Goal: Find specific page/section: Find specific page/section

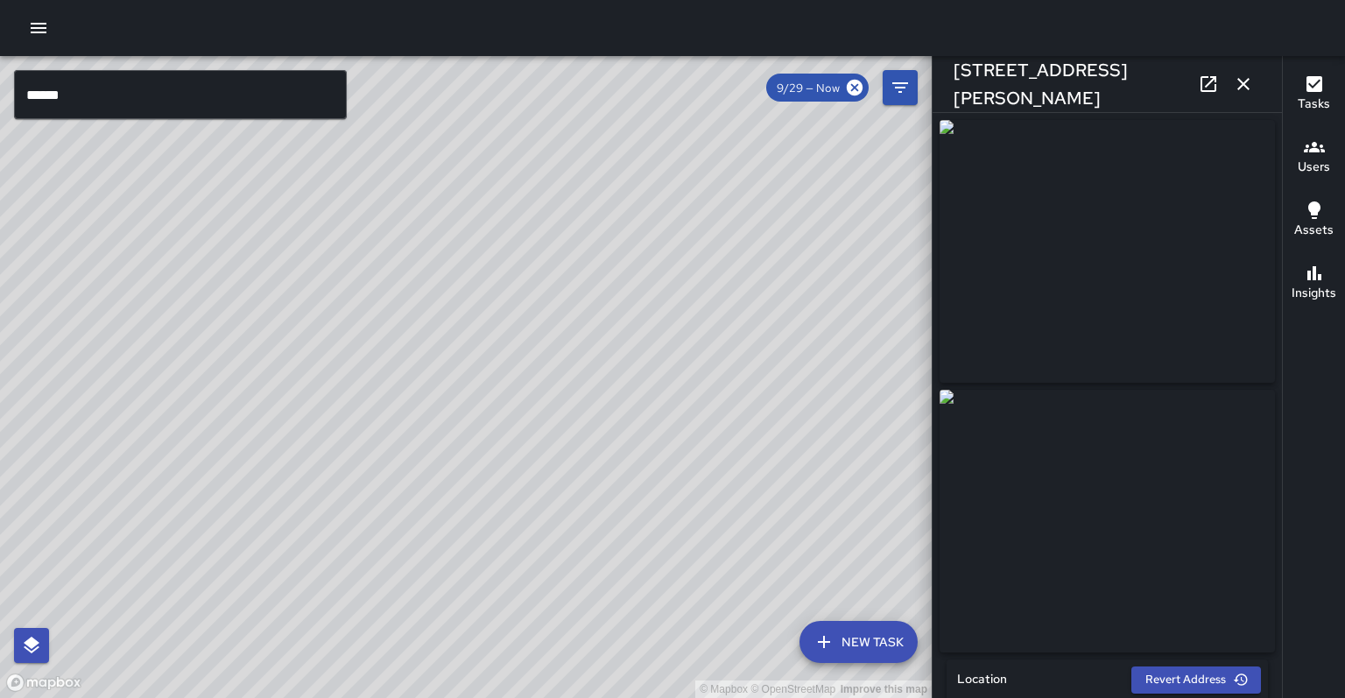
click at [1240, 84] on icon "button" at bounding box center [1243, 84] width 21 height 21
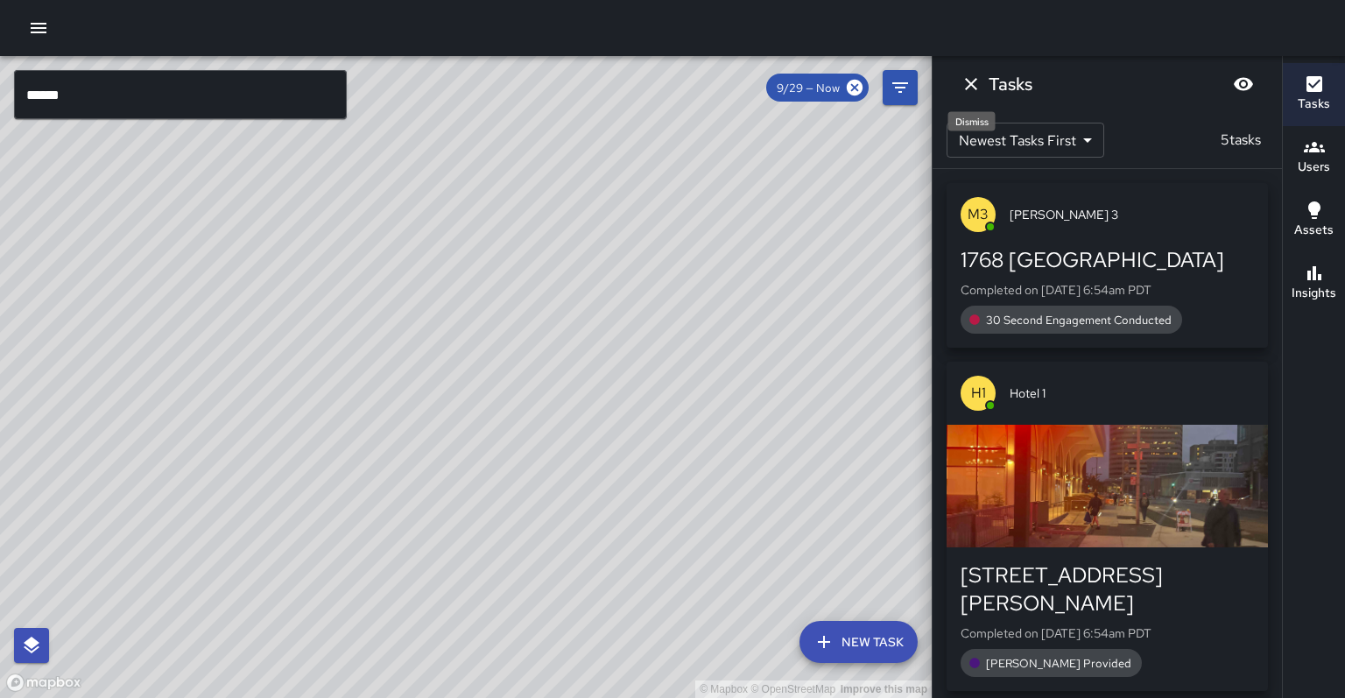
click at [970, 91] on icon "Dismiss" at bounding box center [971, 84] width 21 height 21
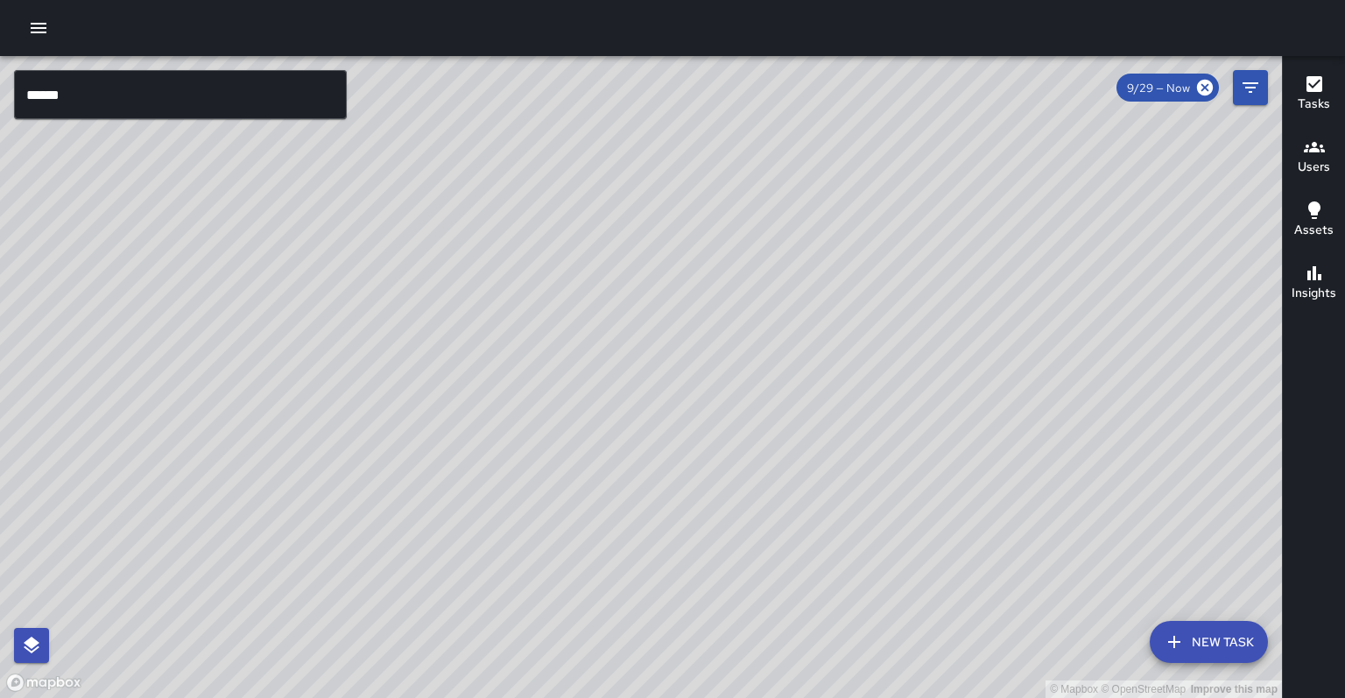
drag, startPoint x: 928, startPoint y: 202, endPoint x: 763, endPoint y: 403, distance: 260.1
click at [758, 411] on div "© Mapbox © OpenStreetMap Improve this map" at bounding box center [641, 377] width 1282 height 642
drag, startPoint x: 868, startPoint y: 317, endPoint x: 777, endPoint y: 445, distance: 157.0
click at [777, 445] on div "© Mapbox © OpenStreetMap Improve this map" at bounding box center [641, 377] width 1282 height 642
drag, startPoint x: 837, startPoint y: 343, endPoint x: 802, endPoint y: 424, distance: 87.9
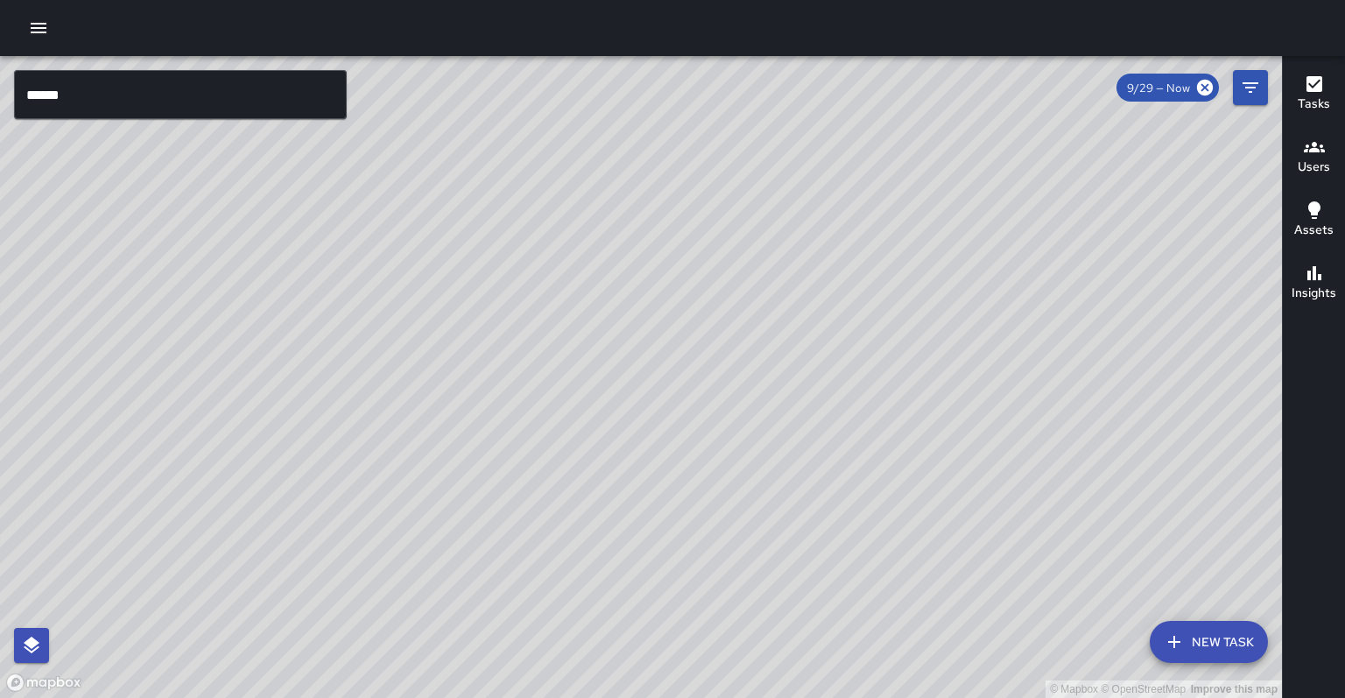
click at [802, 424] on div "© Mapbox © OpenStreetMap Improve this map" at bounding box center [641, 377] width 1282 height 642
drag, startPoint x: 803, startPoint y: 424, endPoint x: 591, endPoint y: 449, distance: 213.5
click at [591, 450] on div "© Mapbox © OpenStreetMap Improve this map" at bounding box center [641, 377] width 1282 height 642
click at [1246, 96] on button "Filters" at bounding box center [1250, 87] width 35 height 35
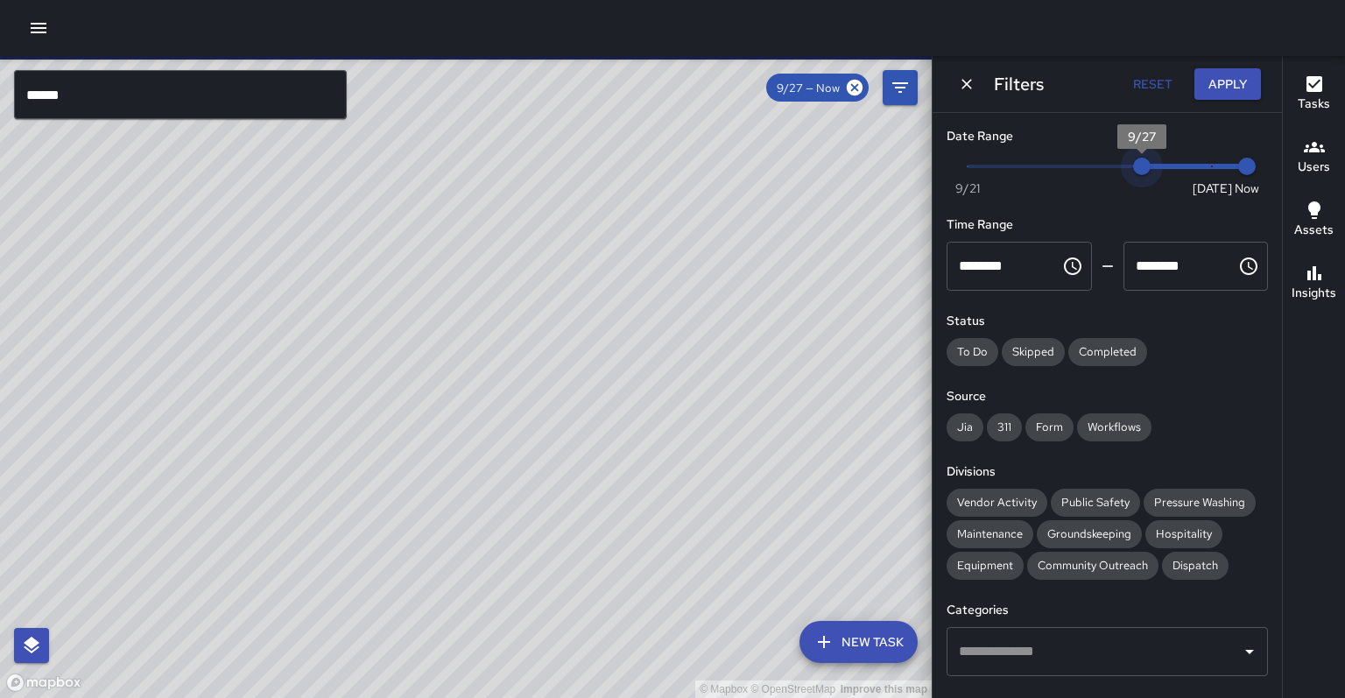
type input "*"
drag, startPoint x: 1210, startPoint y: 160, endPoint x: 1120, endPoint y: 164, distance: 90.3
click at [1117, 164] on span "9/26" at bounding box center [1108, 167] width 18 height 18
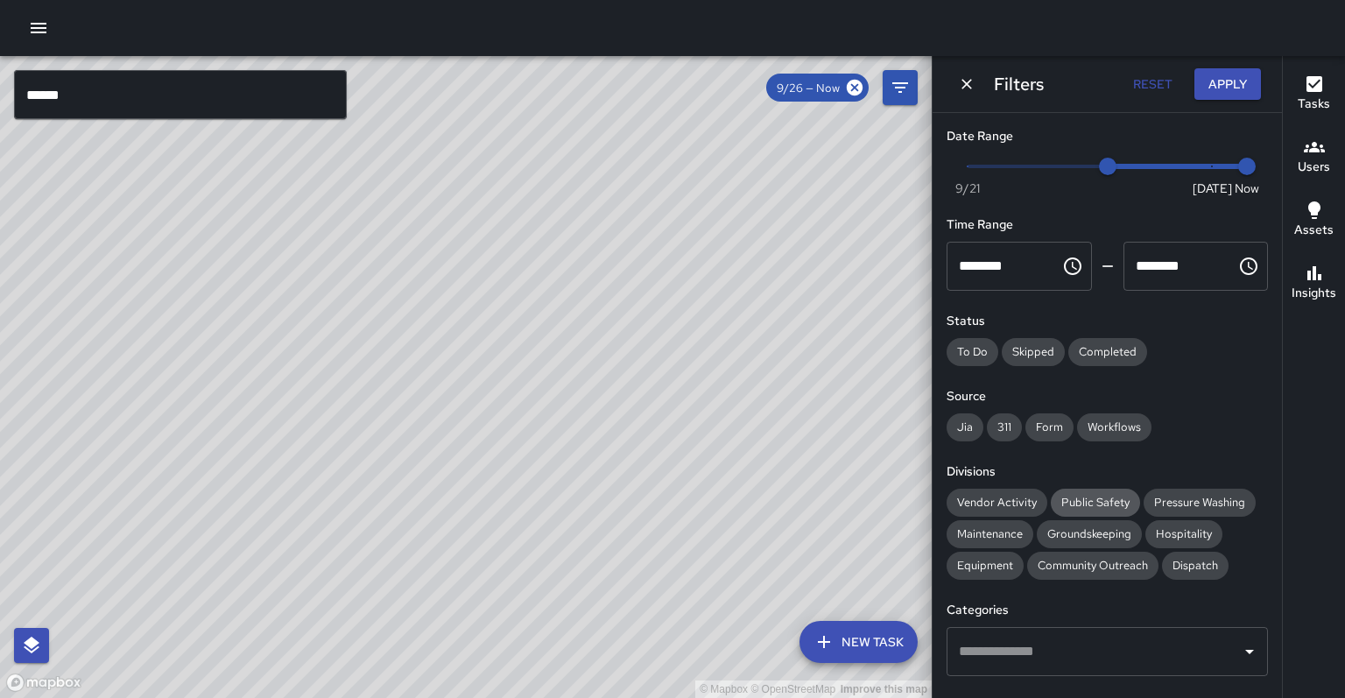
click at [1065, 489] on div "Public Safety" at bounding box center [1095, 503] width 89 height 28
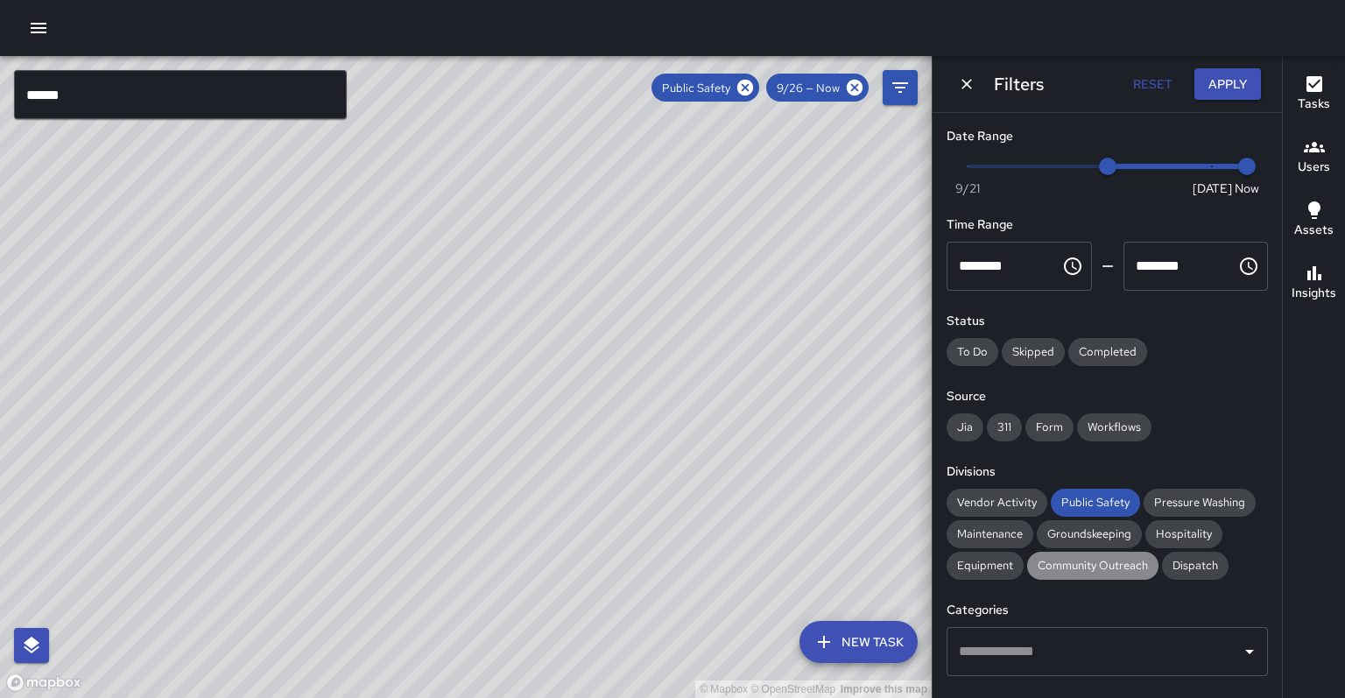
click at [1040, 558] on span "Community Outreach" at bounding box center [1092, 565] width 131 height 15
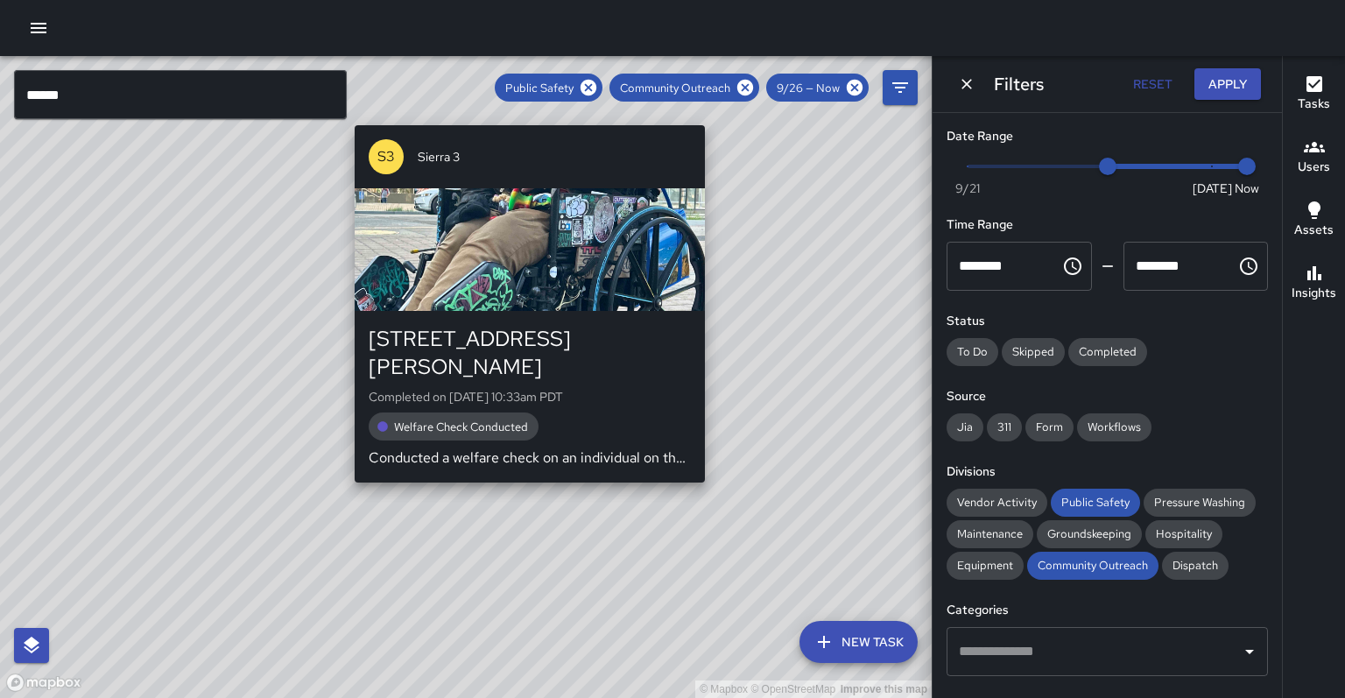
click at [347, 455] on div "© Mapbox © OpenStreetMap Improve this map S3 Sierra 3 102 Frank H. Ogawa Plaza …" at bounding box center [466, 377] width 932 height 642
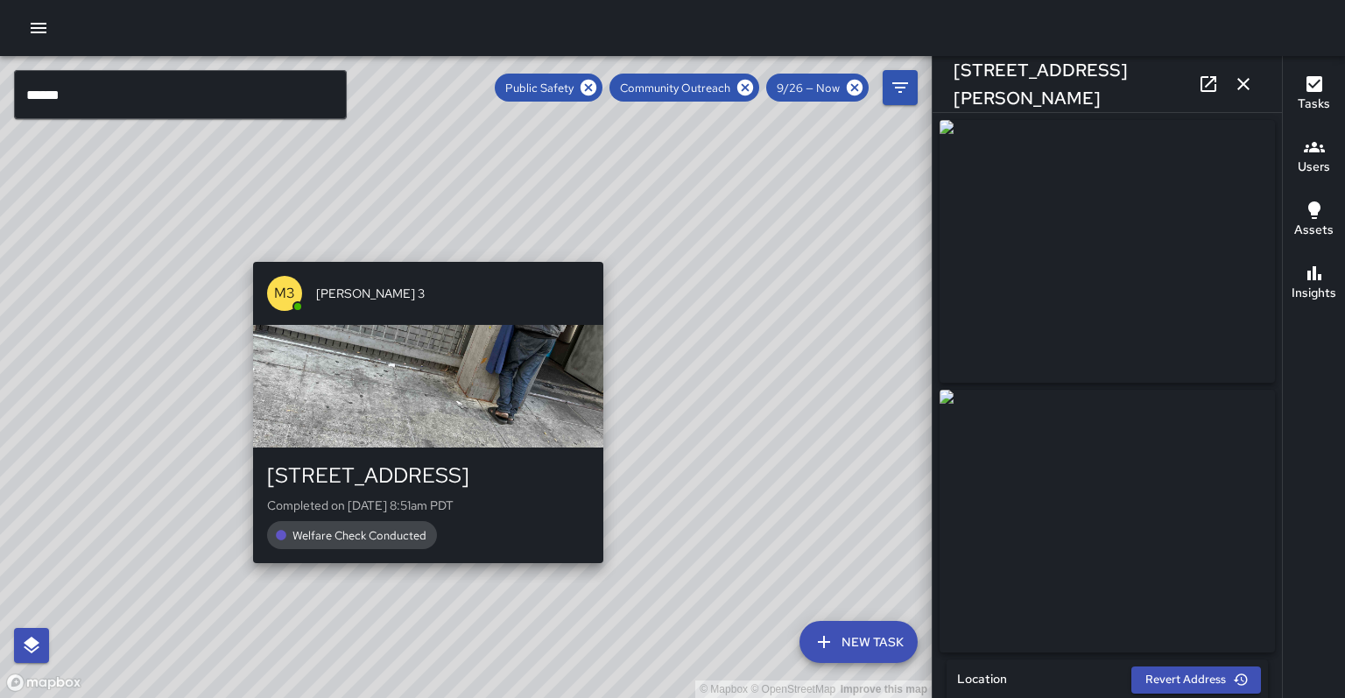
click at [427, 606] on div "© Mapbox © OpenStreetMap Improve this map M3 Mike 3 392 12th Street Completed o…" at bounding box center [466, 377] width 932 height 642
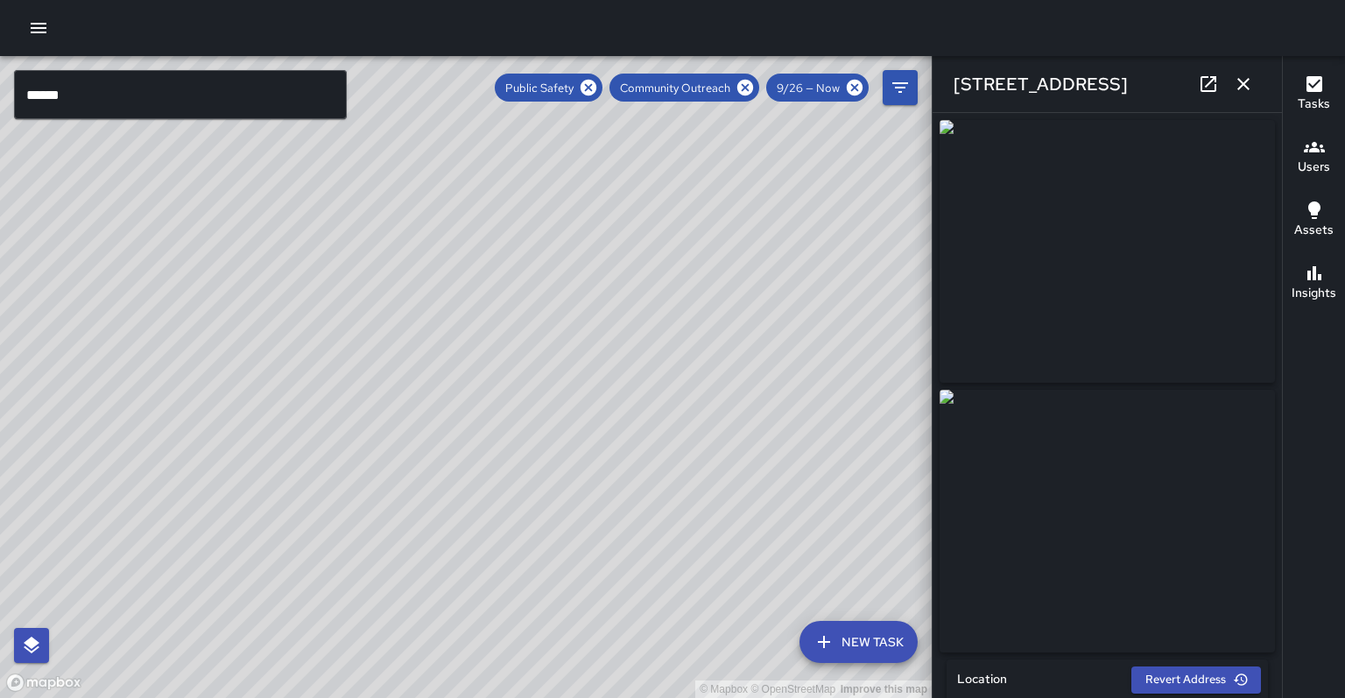
drag, startPoint x: 357, startPoint y: 281, endPoint x: 335, endPoint y: 462, distance: 181.9
click at [335, 462] on div "© Mapbox © OpenStreetMap Improve this map" at bounding box center [466, 377] width 932 height 642
drag, startPoint x: 329, startPoint y: 392, endPoint x: 330, endPoint y: 497, distance: 104.2
click at [333, 497] on div "© Mapbox © OpenStreetMap Improve this map" at bounding box center [466, 377] width 932 height 642
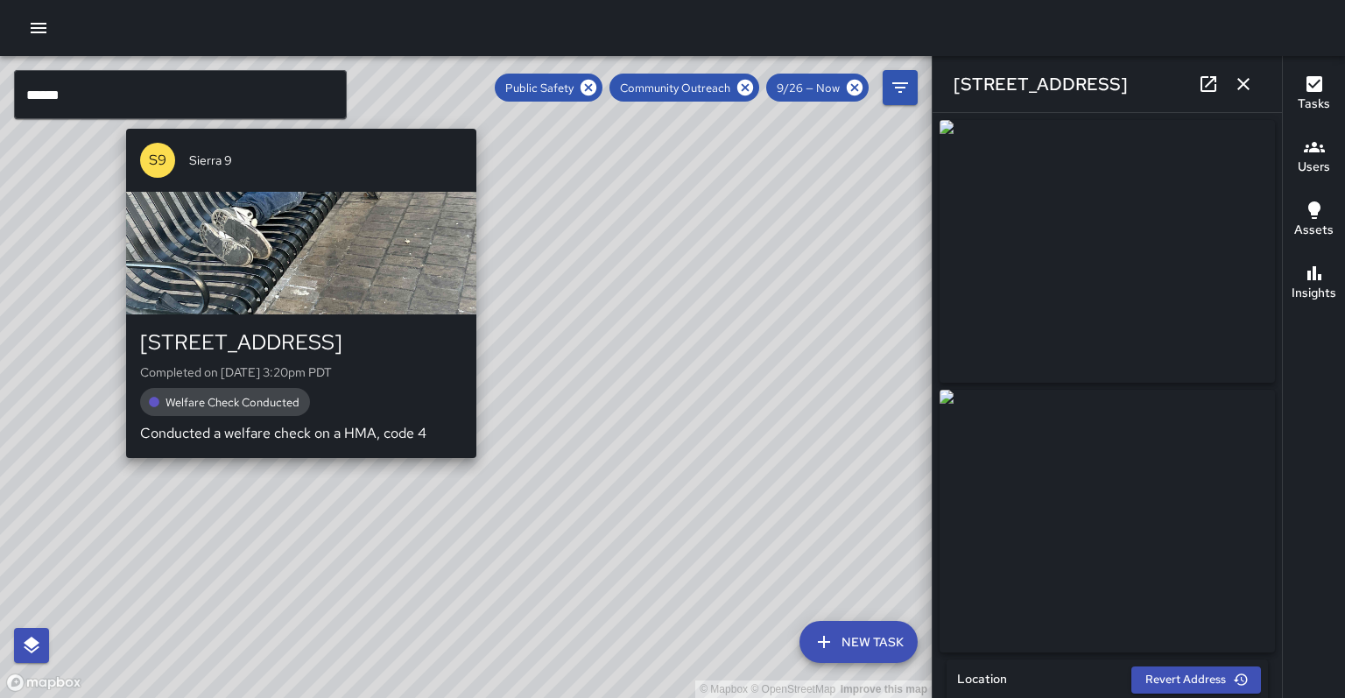
click at [294, 455] on div "© Mapbox © OpenStreetMap Improve this map S9 Sierra 9 1333 Broadway Completed o…" at bounding box center [466, 377] width 932 height 642
type input "**********"
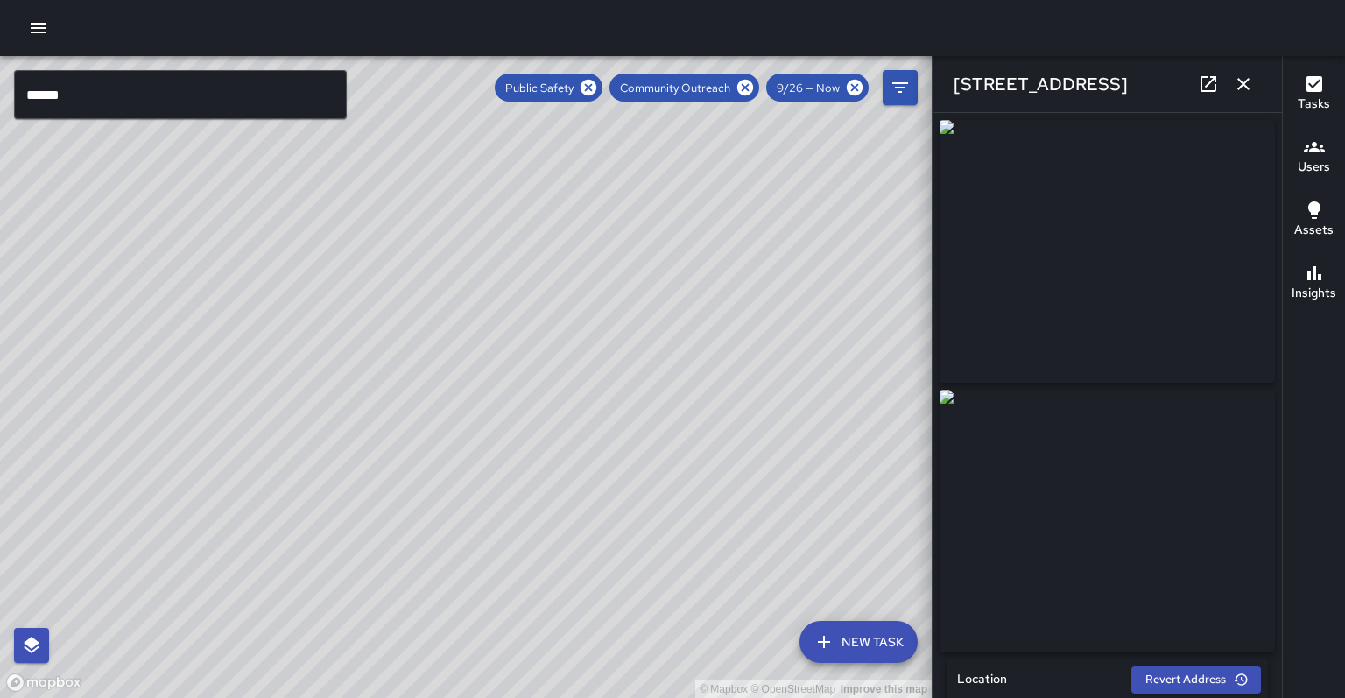
drag, startPoint x: 514, startPoint y: 404, endPoint x: 443, endPoint y: 510, distance: 127.5
click at [438, 516] on div "© Mapbox © OpenStreetMap Improve this map" at bounding box center [466, 377] width 932 height 642
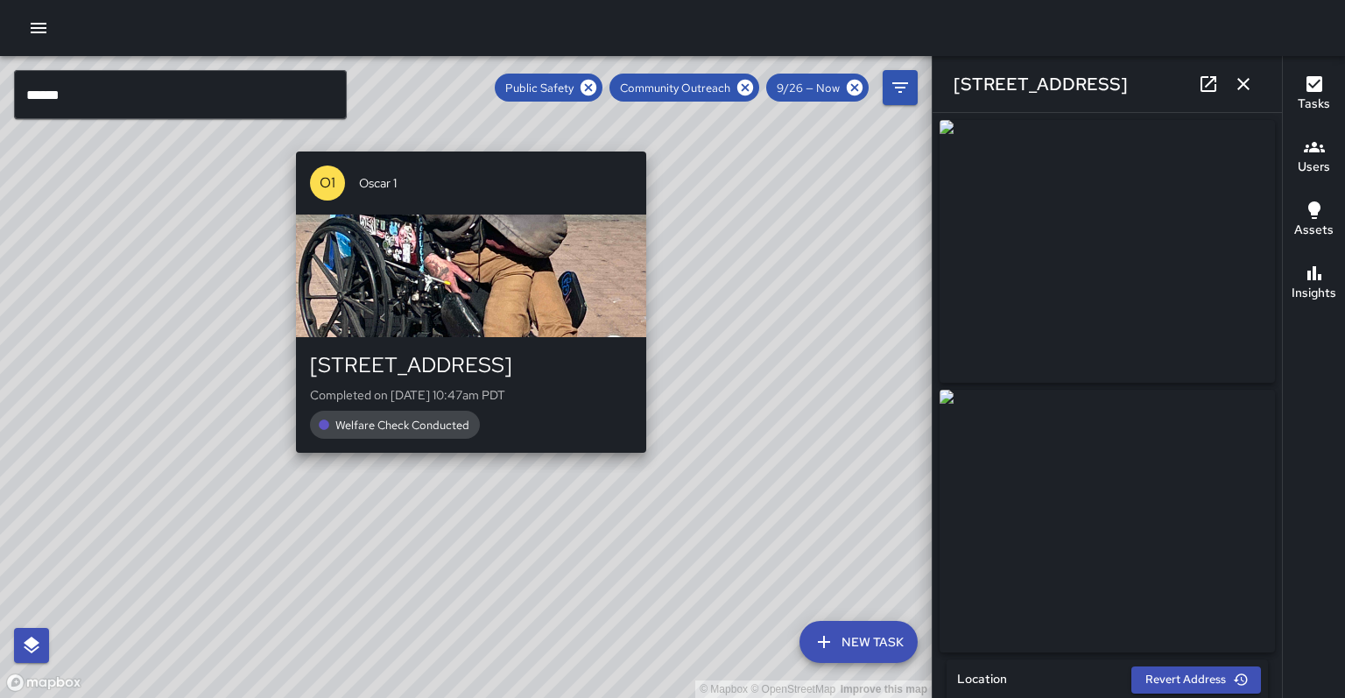
click at [445, 448] on div "O1 Oscar 1 1400 San Pablo Avenue Completed on 9/26/2025, 10:47am PDT Welfare Ch…" at bounding box center [471, 302] width 364 height 315
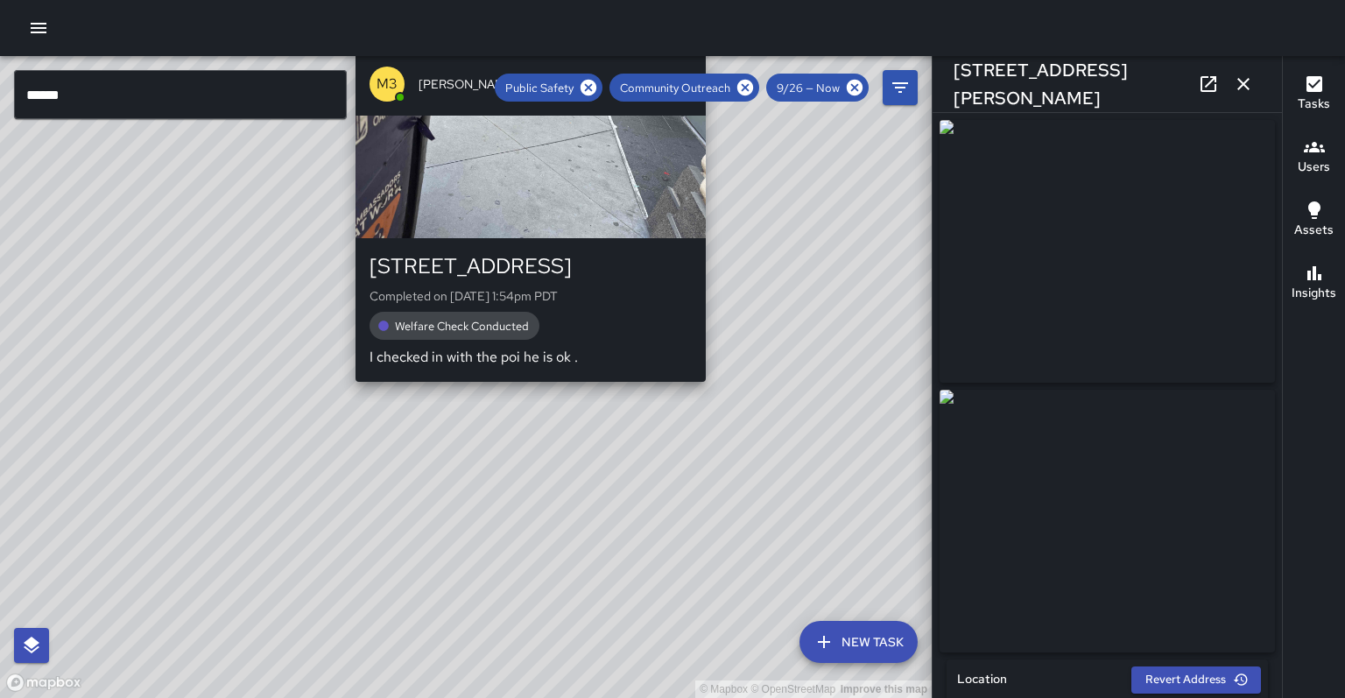
click at [519, 379] on div "© Mapbox © OpenStreetMap Improve this map M3 Mike 3 436 14th Street Completed o…" at bounding box center [466, 377] width 932 height 642
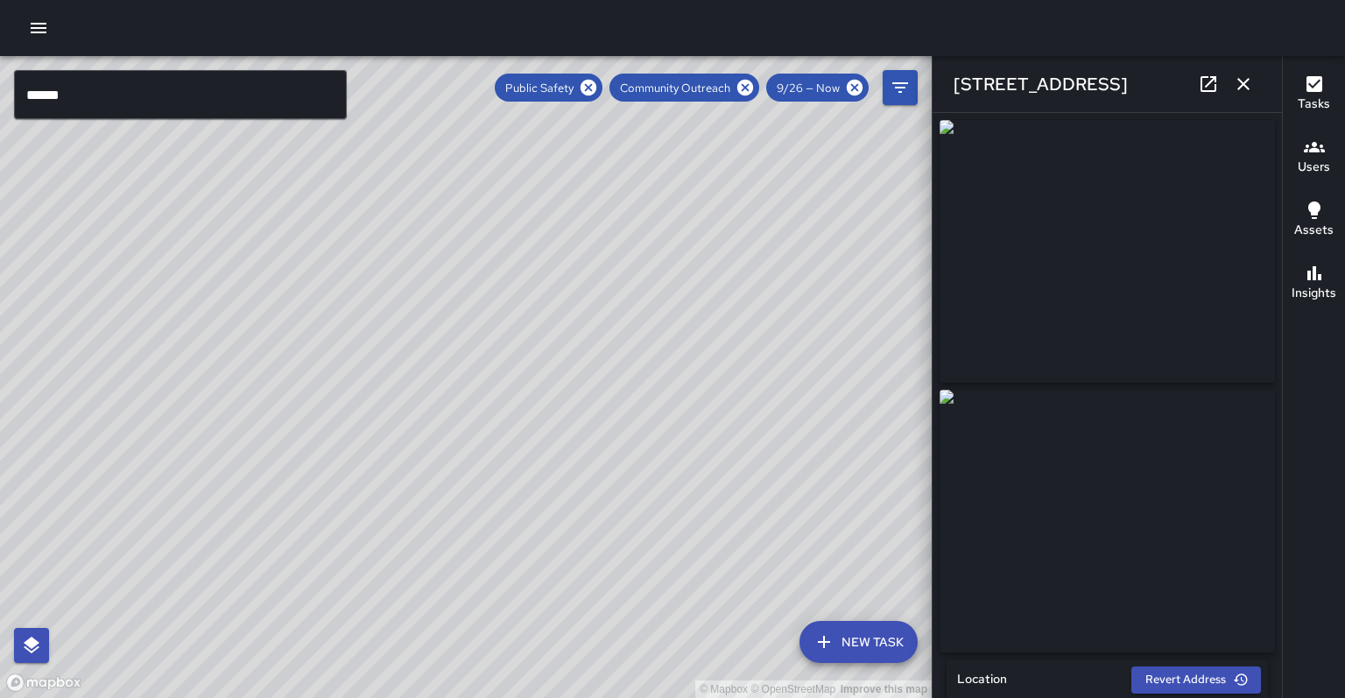
drag, startPoint x: 392, startPoint y: 407, endPoint x: 333, endPoint y: 487, distance: 99.0
click at [333, 487] on div "© Mapbox © OpenStreetMap Improve this map" at bounding box center [466, 377] width 932 height 642
click at [261, 480] on div "© Mapbox © OpenStreetMap Improve this map" at bounding box center [466, 377] width 932 height 642
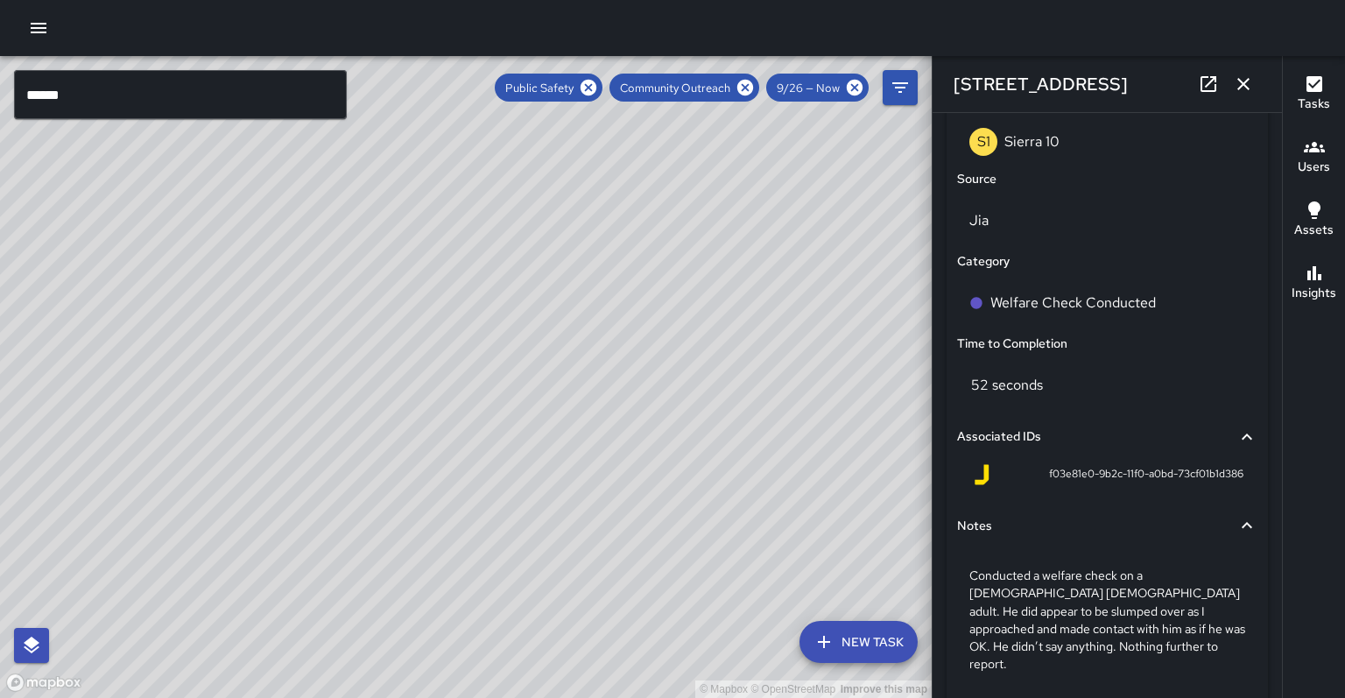
scroll to position [1103, 0]
click at [448, 378] on div "© Mapbox © OpenStreetMap Improve this map S9 Sierra 9 1333 Broadway Completed o…" at bounding box center [466, 377] width 932 height 642
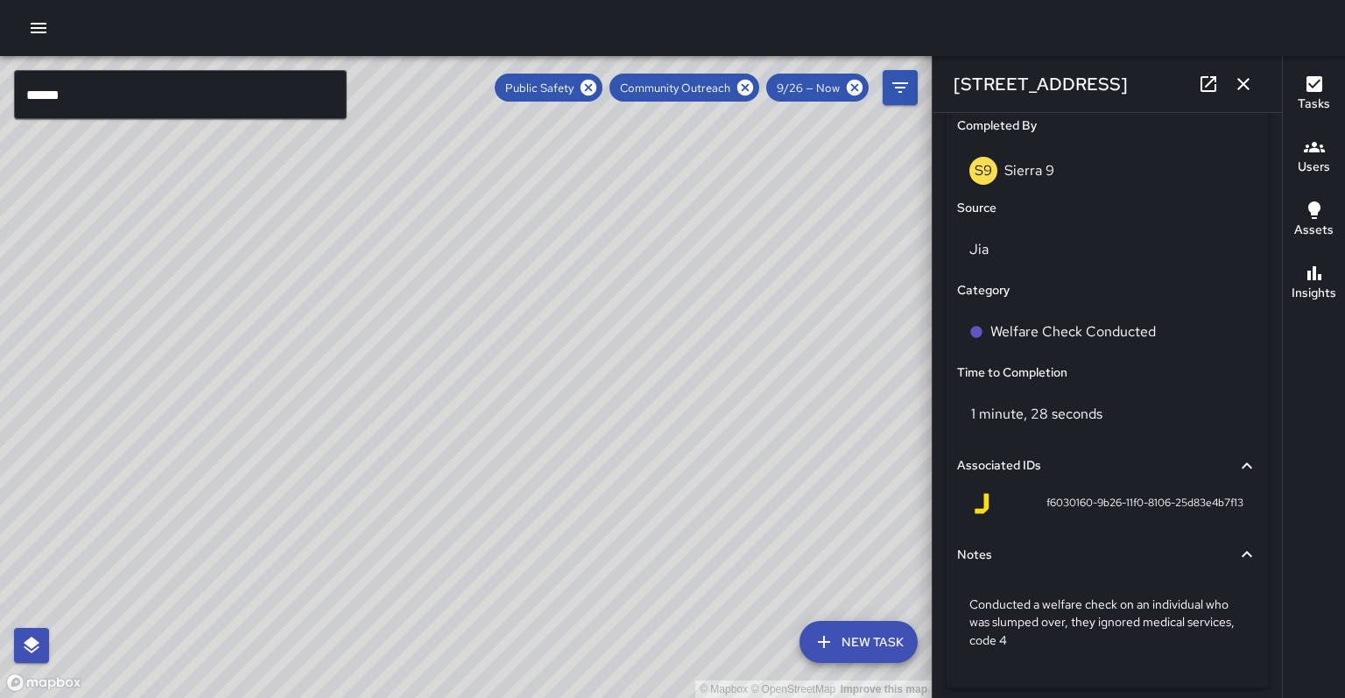
scroll to position [0, 0]
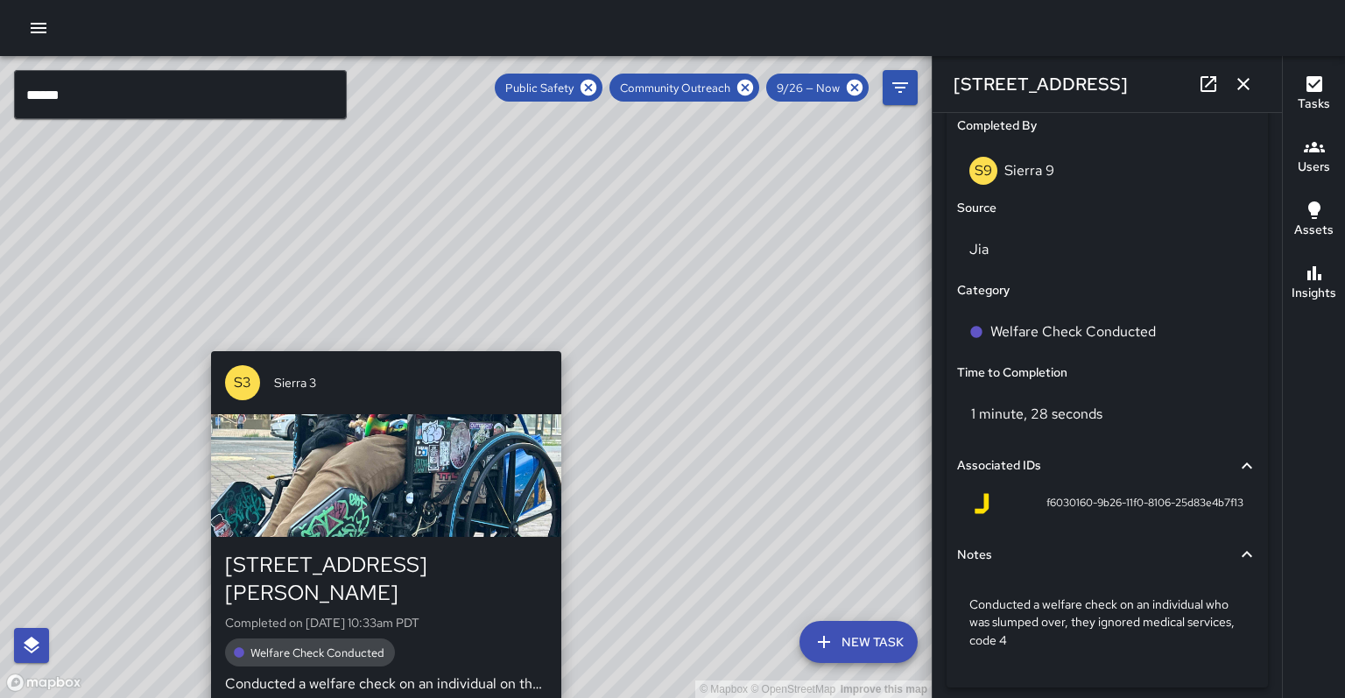
click at [564, 335] on div "© Mapbox © OpenStreetMap Improve this map S3 Sierra 3 102 Frank H. Ogawa Plaza …" at bounding box center [466, 377] width 932 height 642
type input "**********"
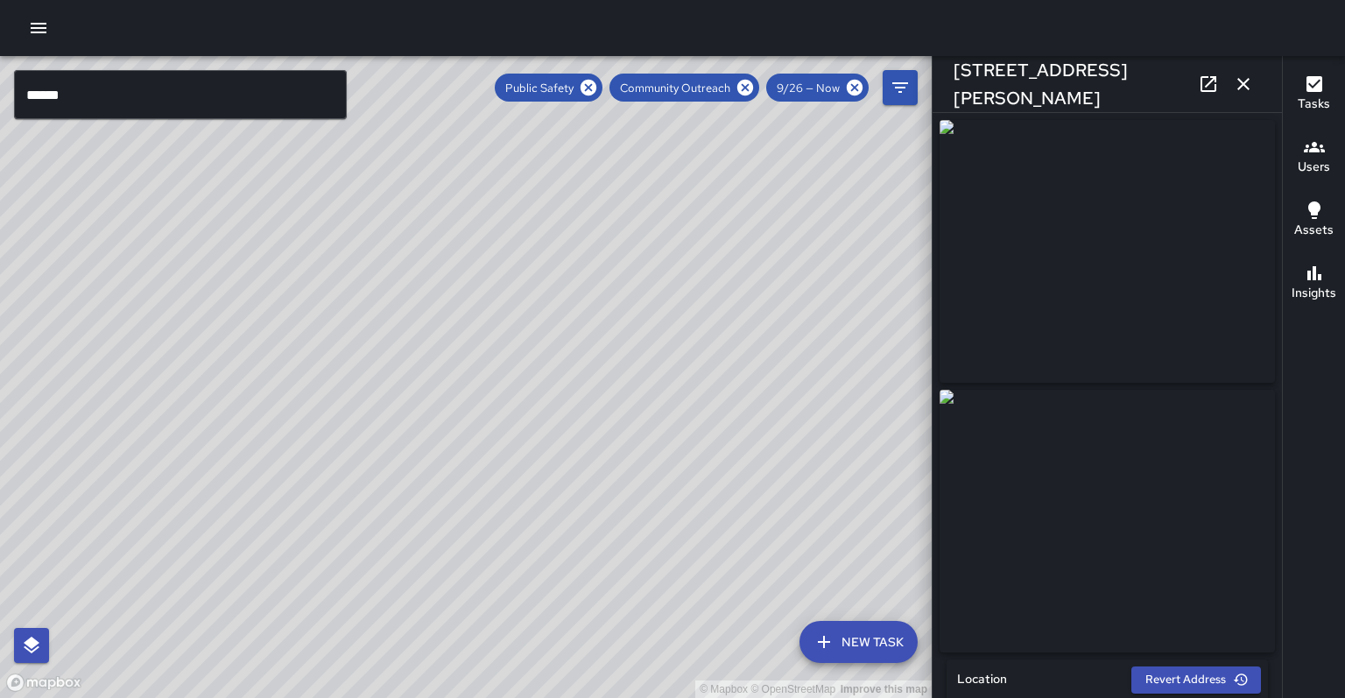
click at [1206, 91] on icon at bounding box center [1208, 84] width 21 height 21
drag, startPoint x: 690, startPoint y: 236, endPoint x: 493, endPoint y: 417, distance: 267.2
click at [490, 419] on div "© Mapbox © OpenStreetMap Improve this map" at bounding box center [466, 377] width 932 height 642
click at [654, 231] on div "© Mapbox © OpenStreetMap Improve this map" at bounding box center [466, 377] width 932 height 642
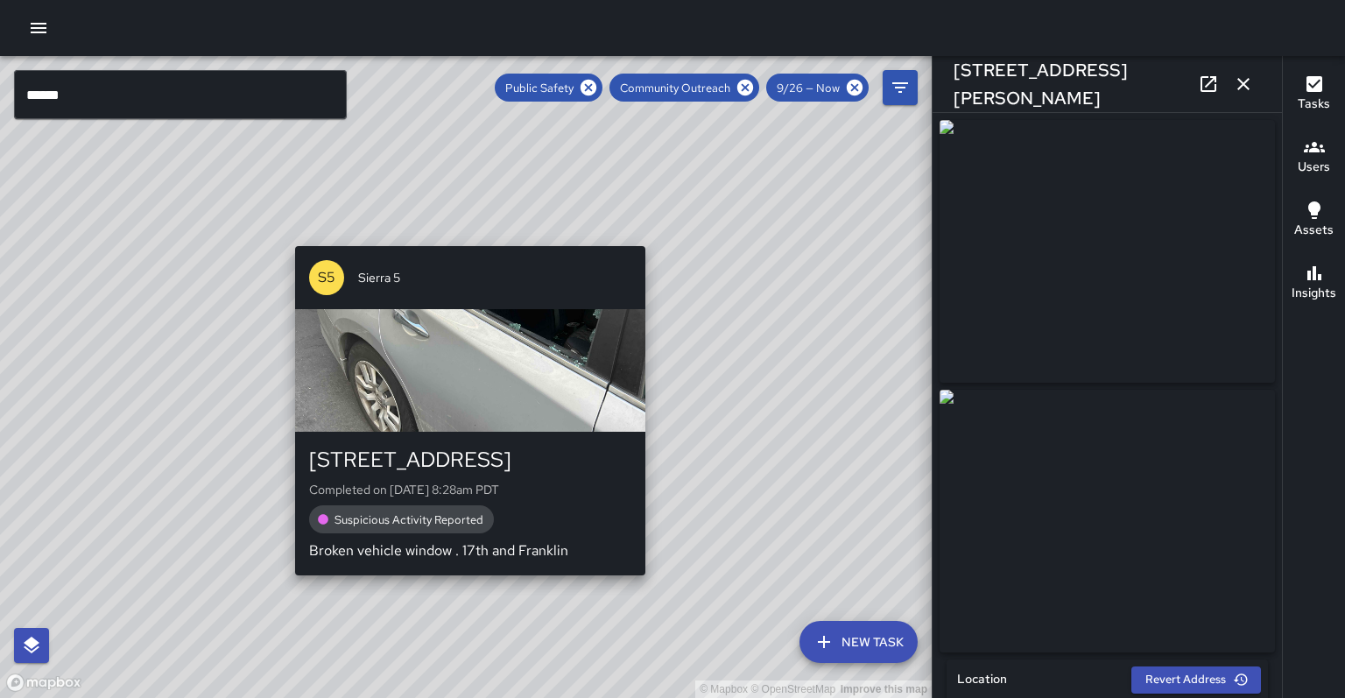
click at [652, 236] on div "© Mapbox © OpenStreetMap Improve this map S5 Sierra 5 1701 Franklin Street Comp…" at bounding box center [466, 377] width 932 height 642
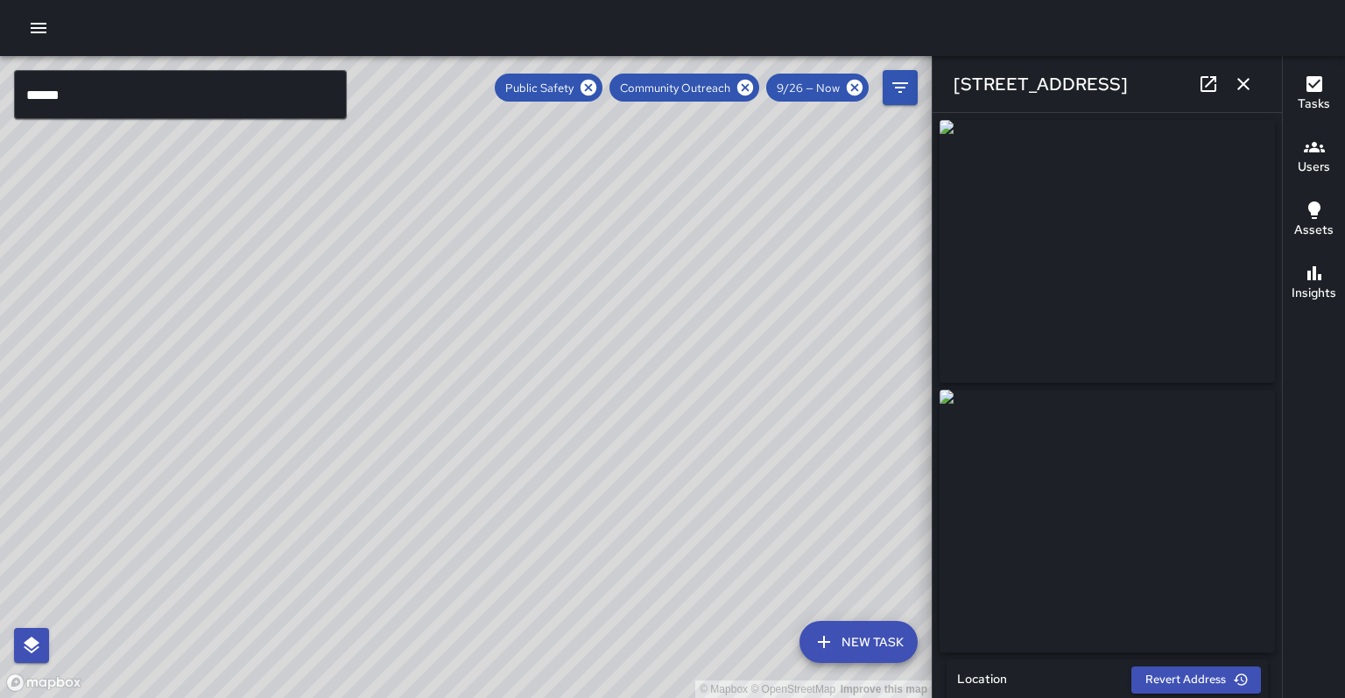
click at [1216, 90] on icon at bounding box center [1209, 84] width 16 height 16
drag, startPoint x: 666, startPoint y: 350, endPoint x: 739, endPoint y: 102, distance: 259.4
click at [739, 102] on div "© Mapbox © OpenStreetMap Improve this map ****** ​ New Task Public Safety Commu…" at bounding box center [466, 377] width 932 height 642
click at [324, 410] on div "© Mapbox © OpenStreetMap Improve this map" at bounding box center [466, 377] width 932 height 642
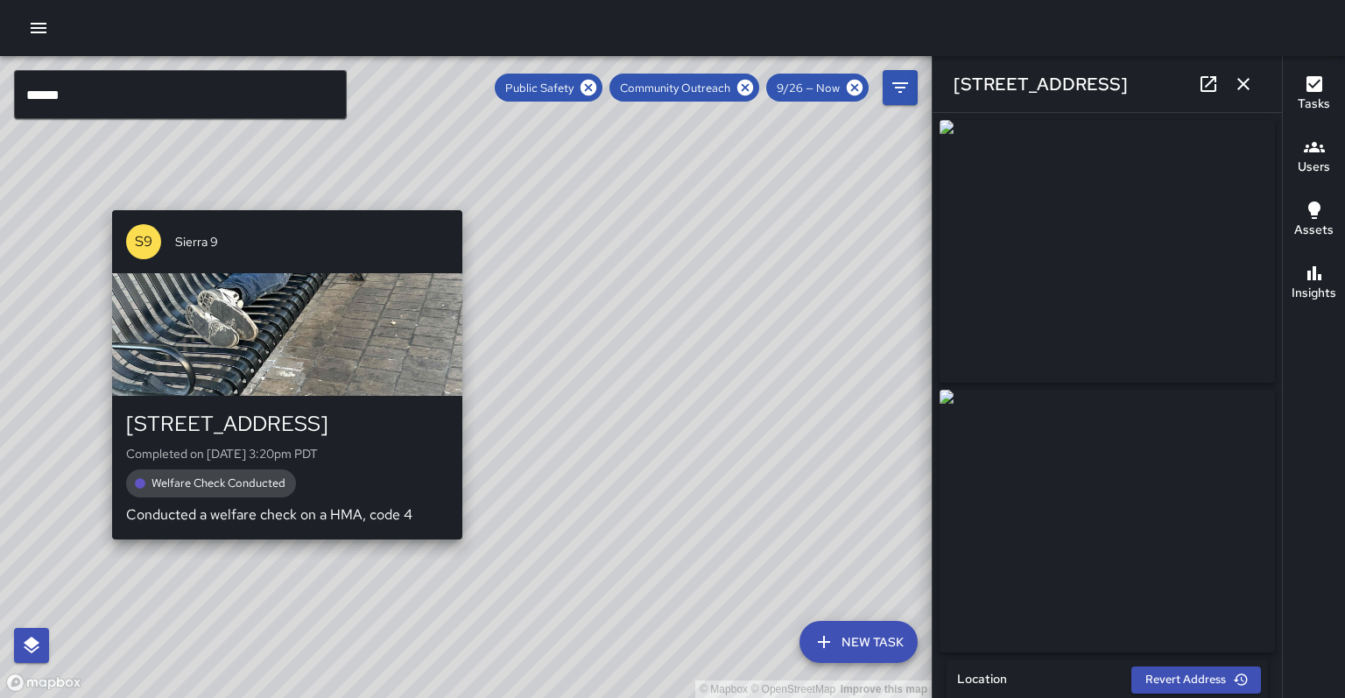
click at [109, 535] on div "© Mapbox © OpenStreetMap Improve this map S9 Sierra 9 1333 Broadway Completed o…" at bounding box center [466, 377] width 932 height 642
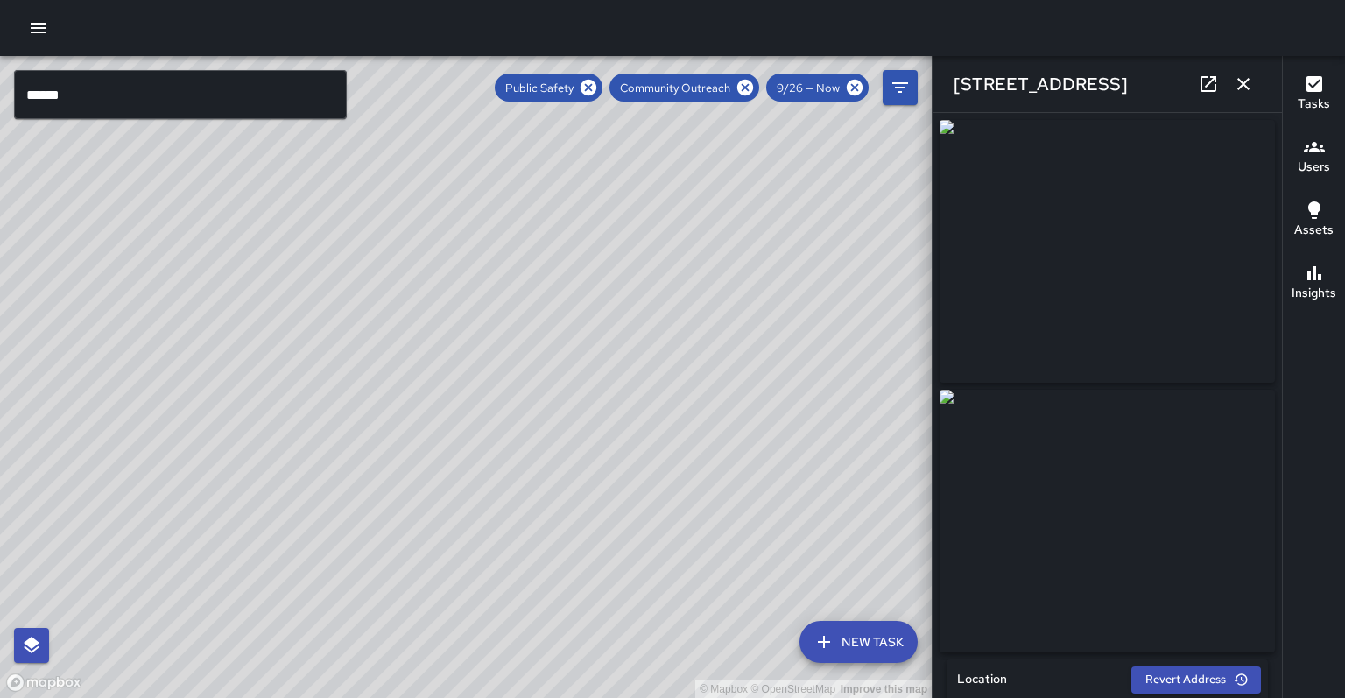
type input "**********"
click at [1223, 88] on link at bounding box center [1208, 84] width 35 height 35
type input "**********"
click at [596, 85] on icon at bounding box center [589, 88] width 16 height 16
click at [753, 87] on icon at bounding box center [745, 88] width 16 height 16
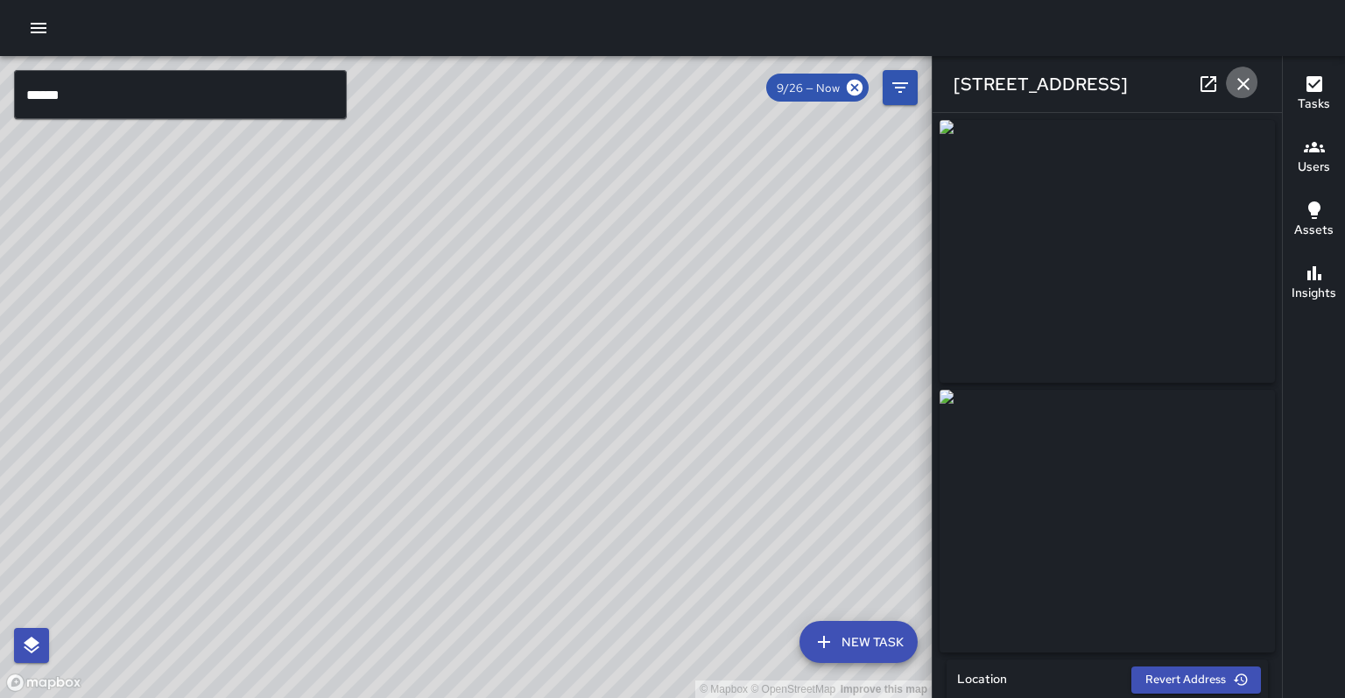
click at [1247, 91] on icon "button" at bounding box center [1243, 84] width 21 height 21
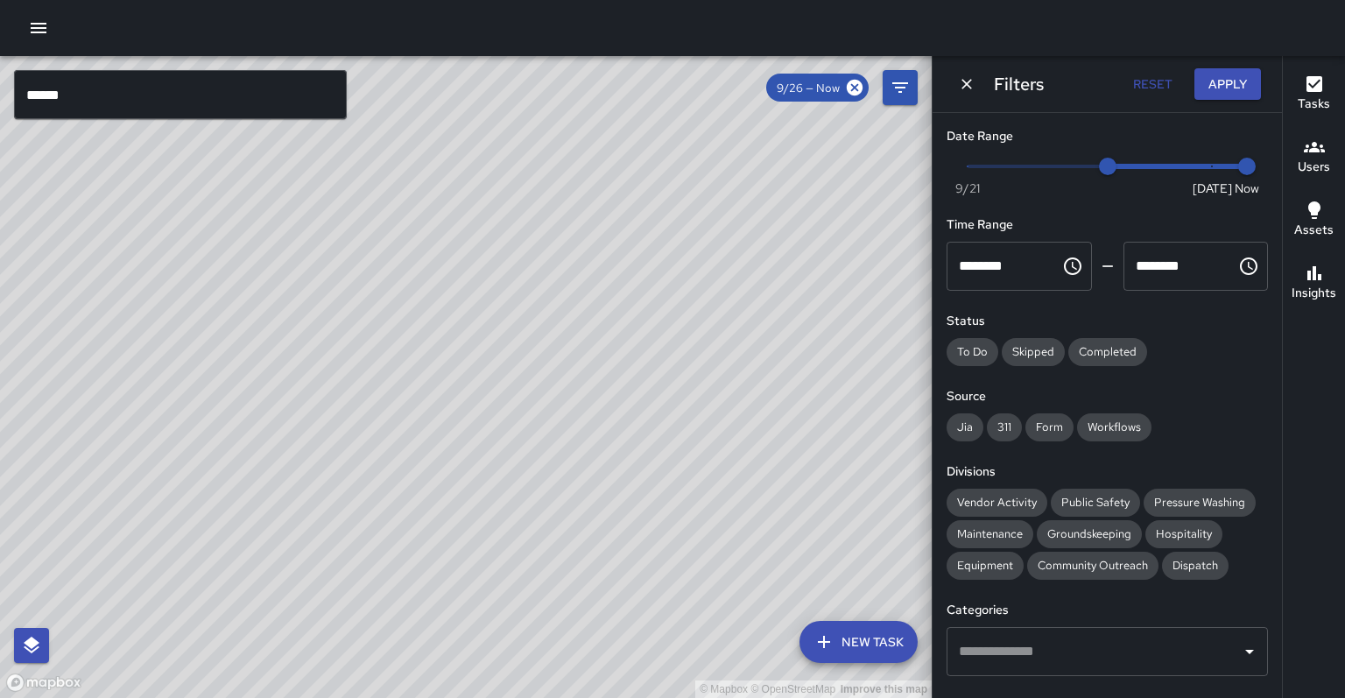
click at [1164, 83] on button "Reset" at bounding box center [1153, 84] width 56 height 32
type input "*"
drag, startPoint x: 605, startPoint y: 339, endPoint x: 564, endPoint y: 381, distance: 58.8
click at [564, 381] on div "© Mapbox © OpenStreetMap Improve this map" at bounding box center [466, 377] width 932 height 642
